Goal: Information Seeking & Learning: Learn about a topic

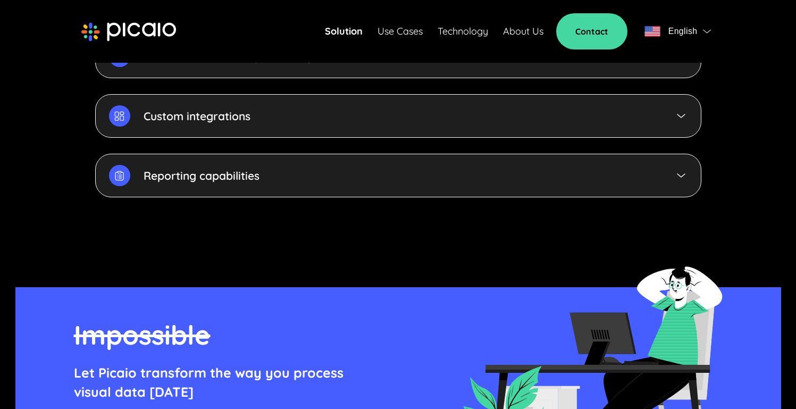
scroll to position [2946, 0]
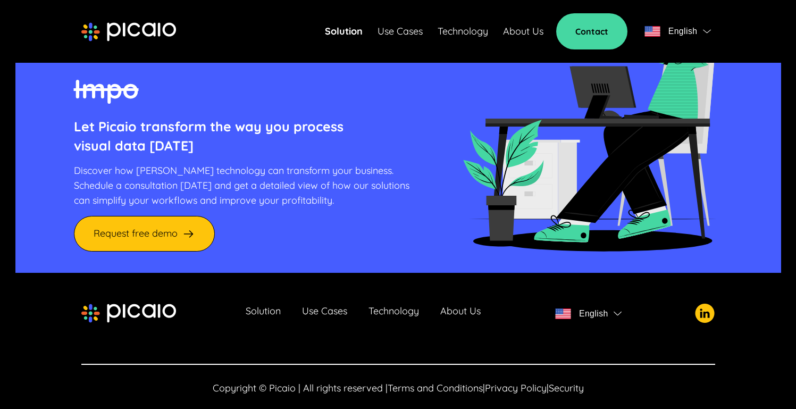
click at [488, 303] on div "Solution Use Cases Technology About Us English" at bounding box center [398, 313] width 634 height 21
click at [468, 306] on link "About Us" at bounding box center [461, 313] width 40 height 15
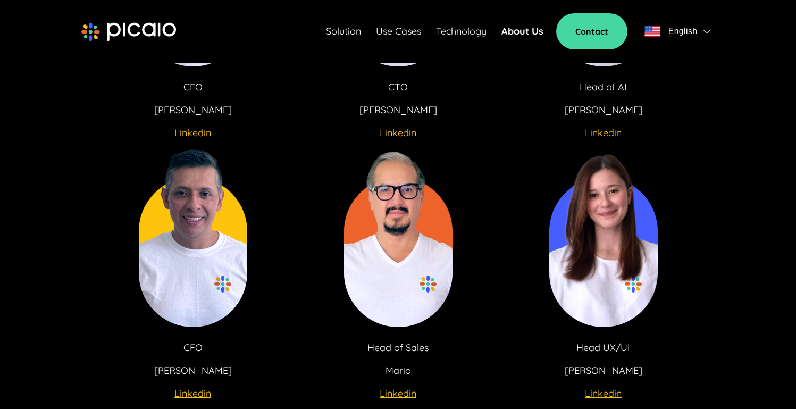
scroll to position [2132, 0]
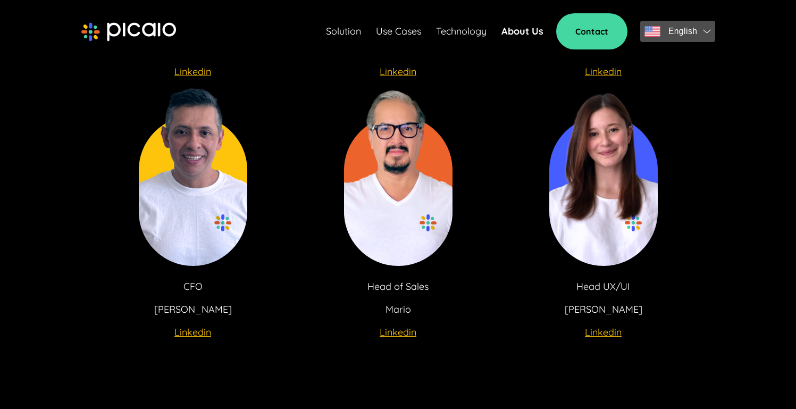
click at [691, 27] on span "English" at bounding box center [683, 31] width 29 height 15
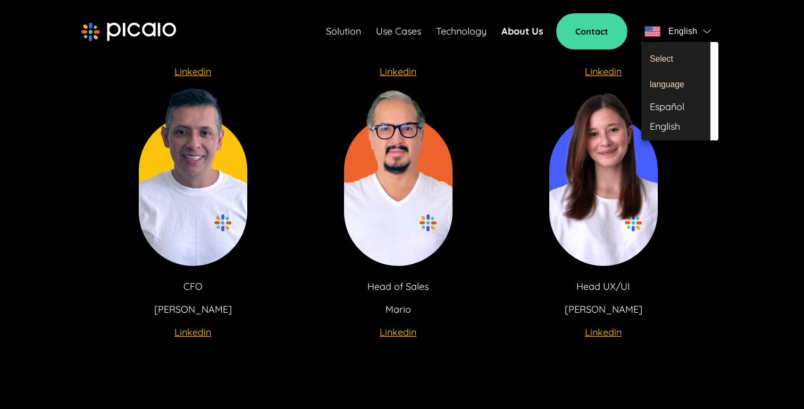
click at [667, 112] on div "Español" at bounding box center [676, 107] width 69 height 20
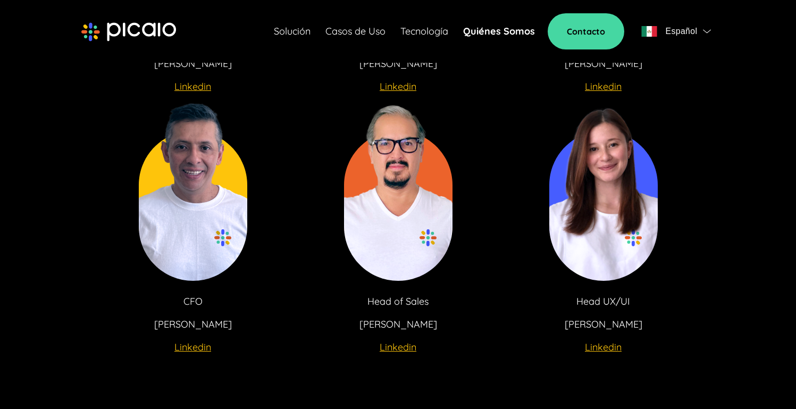
scroll to position [2922, 0]
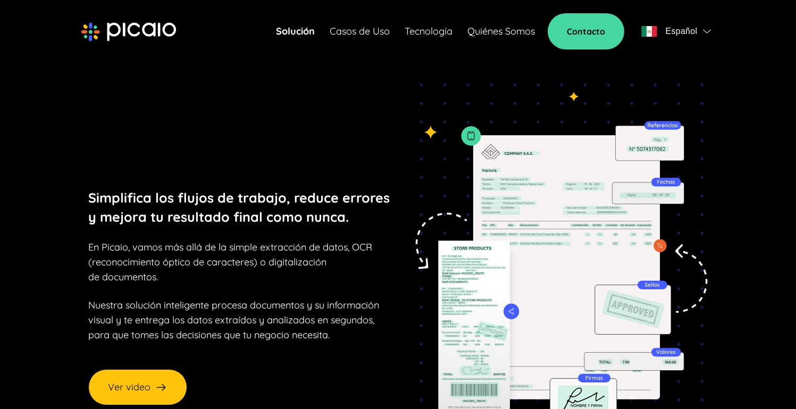
scroll to position [2922, 0]
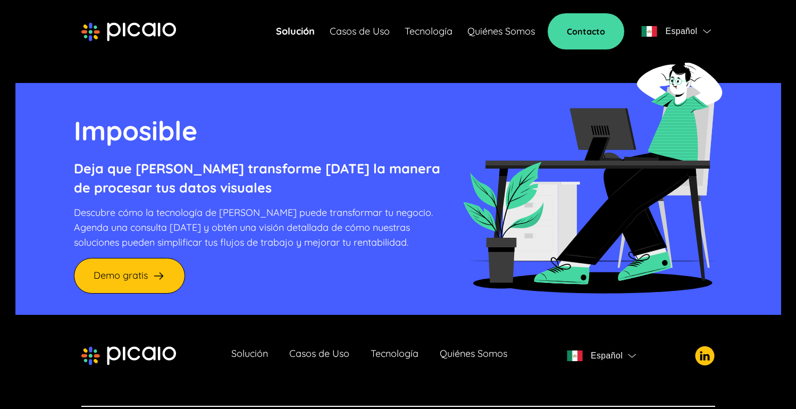
click at [527, 38] on link "Quiénes Somos" at bounding box center [502, 31] width 68 height 15
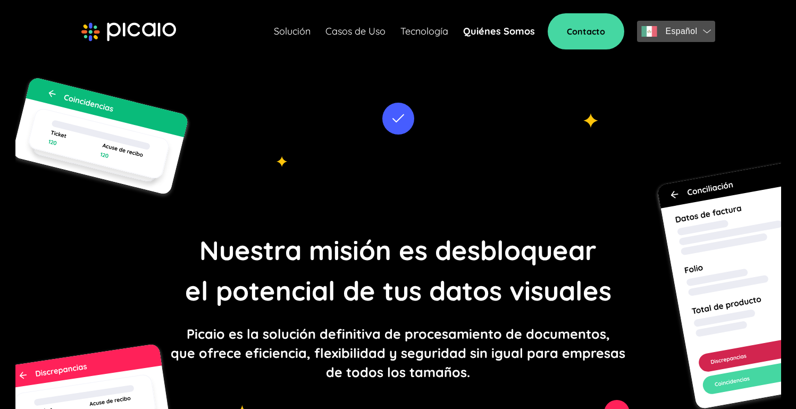
click at [692, 32] on span "Español" at bounding box center [682, 31] width 32 height 15
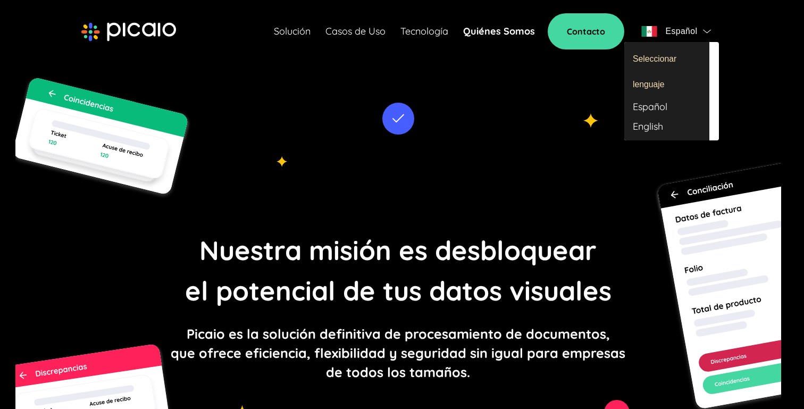
drag, startPoint x: 655, startPoint y: 106, endPoint x: 647, endPoint y: 136, distance: 30.5
click at [647, 136] on ul "Seleccionar lenguaje Español English" at bounding box center [667, 91] width 85 height 98
click at [650, 128] on div "English" at bounding box center [667, 127] width 85 height 20
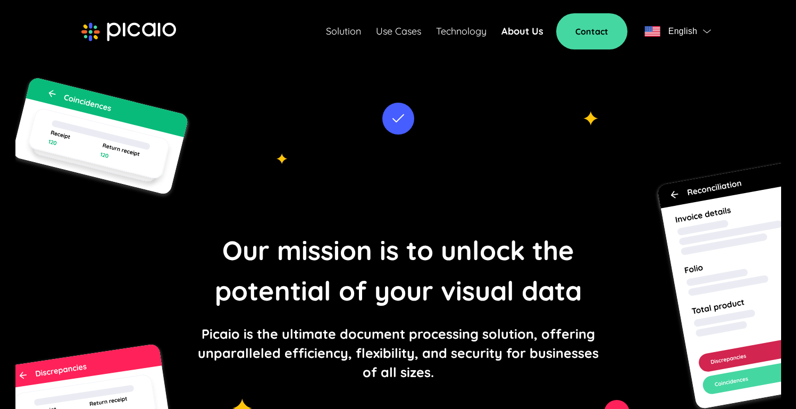
click at [396, 89] on div "Our mission is to unlock the potential of your visual data Picaio is the ultima…" at bounding box center [398, 306] width 766 height 530
click at [400, 131] on div "Our mission is to unlock the potential of your visual data Picaio is the ultima…" at bounding box center [398, 306] width 766 height 530
click at [466, 112] on div "Our mission is to unlock the potential of your visual data Picaio is the ultima…" at bounding box center [398, 306] width 766 height 530
